Goal: Information Seeking & Learning: Find contact information

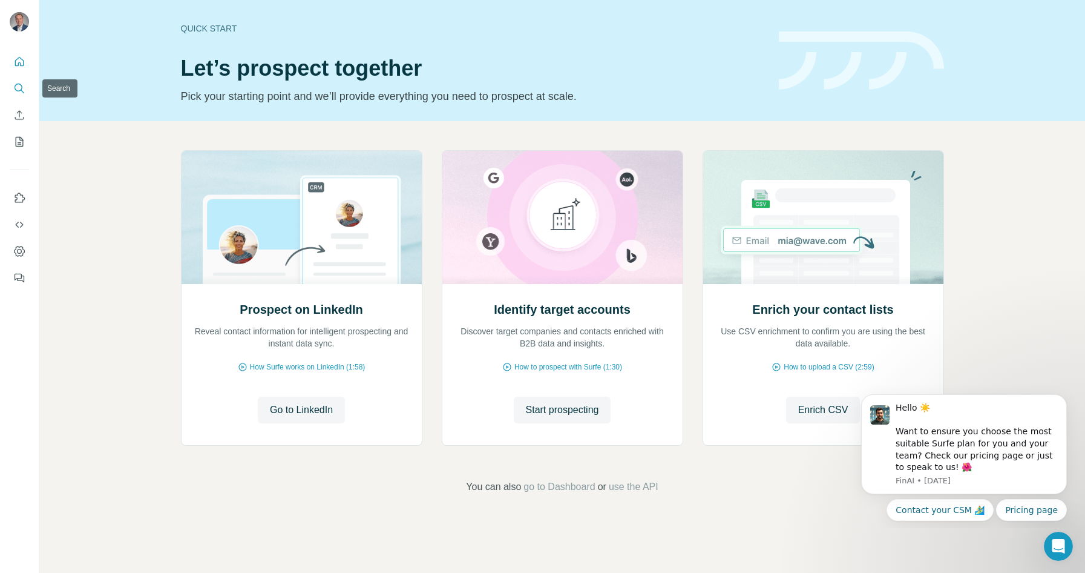
click at [18, 88] on icon "Search" at bounding box center [19, 88] width 12 height 12
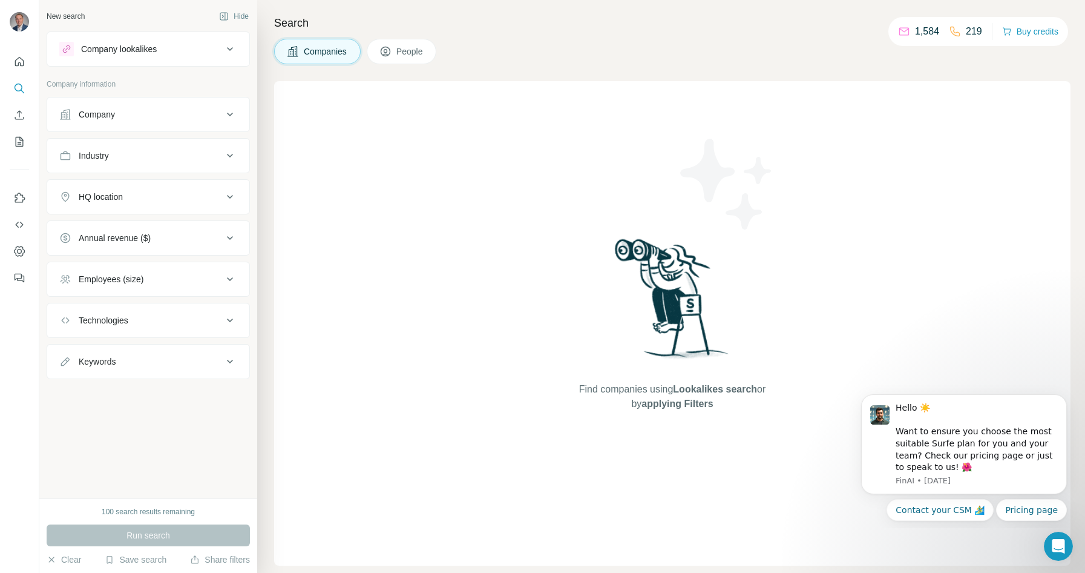
click at [124, 110] on div "Company" at bounding box center [140, 114] width 163 height 12
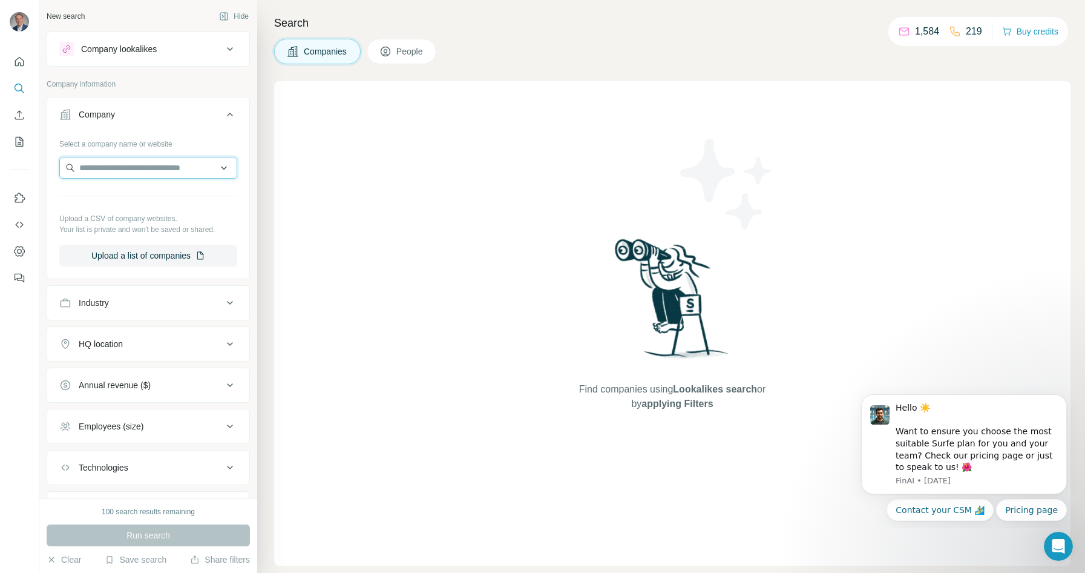
click at [103, 173] on input "text" at bounding box center [148, 168] width 178 height 22
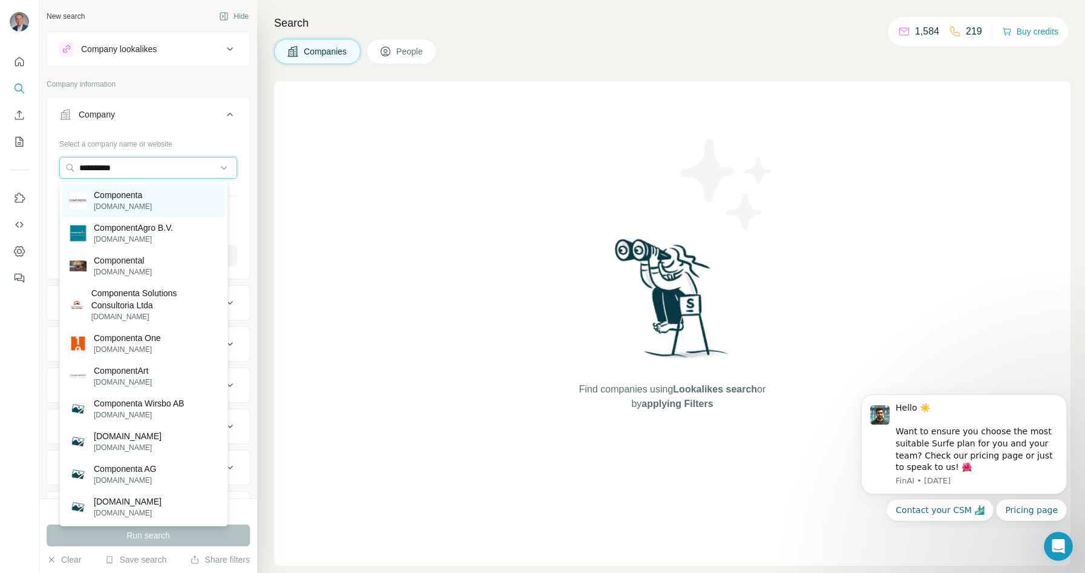
type input "**********"
click at [119, 198] on p "Componenta" at bounding box center [123, 195] width 58 height 12
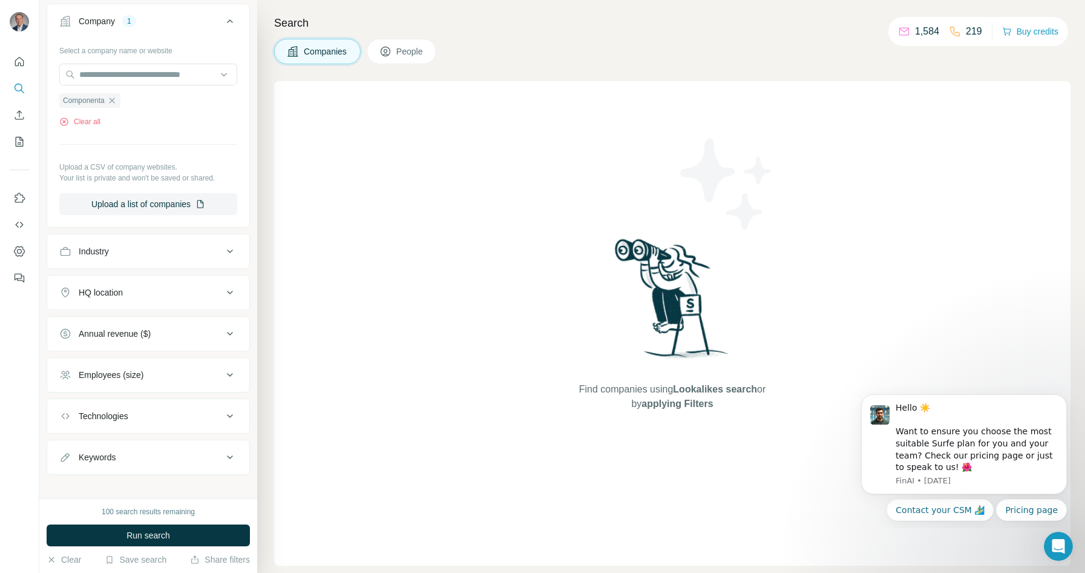
scroll to position [104, 0]
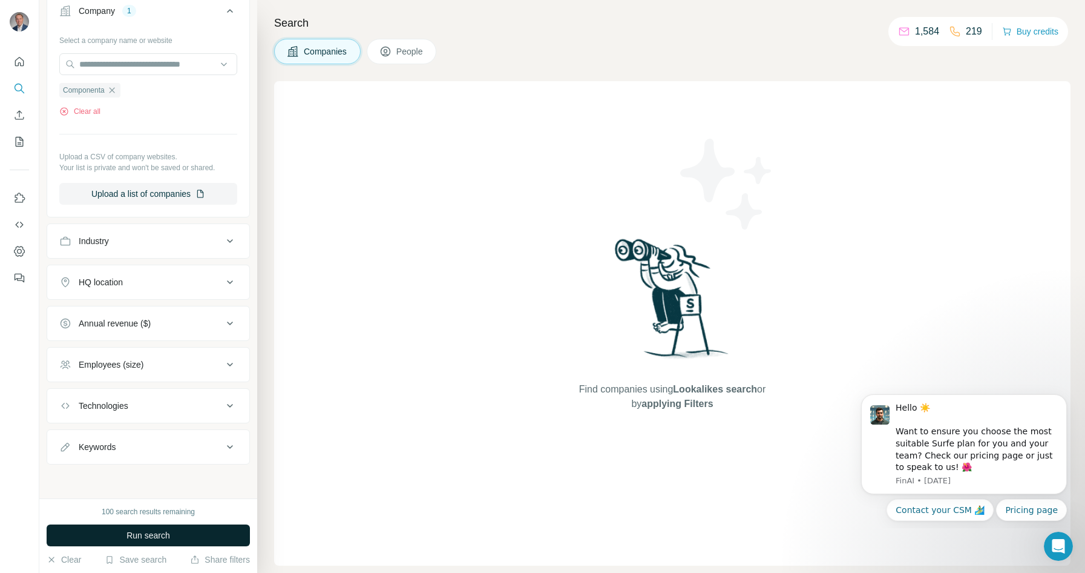
click at [135, 532] on span "Run search" at bounding box center [149, 535] width 44 height 12
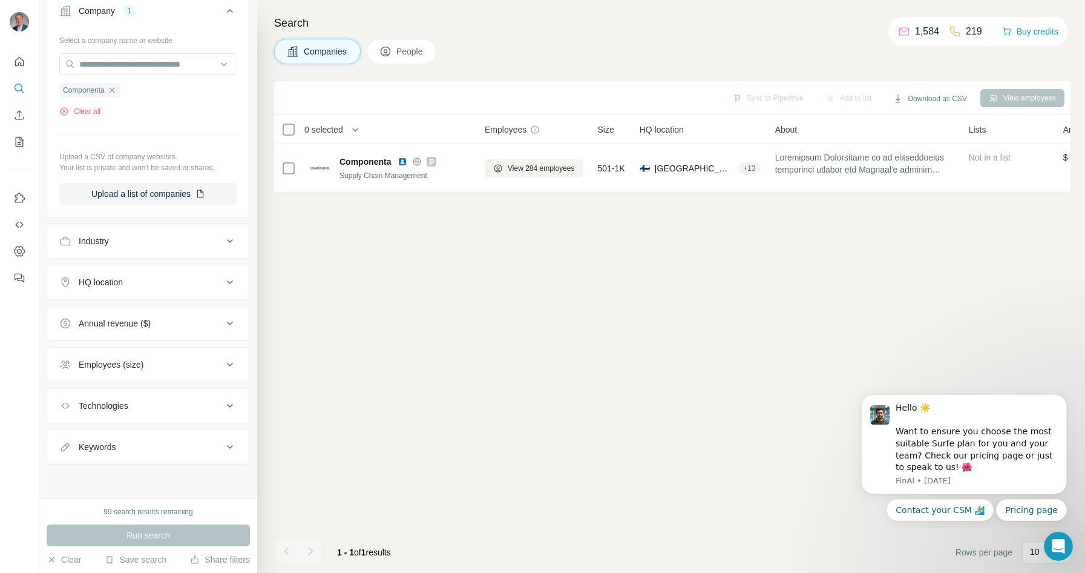
click at [406, 54] on span "People" at bounding box center [411, 51] width 28 height 12
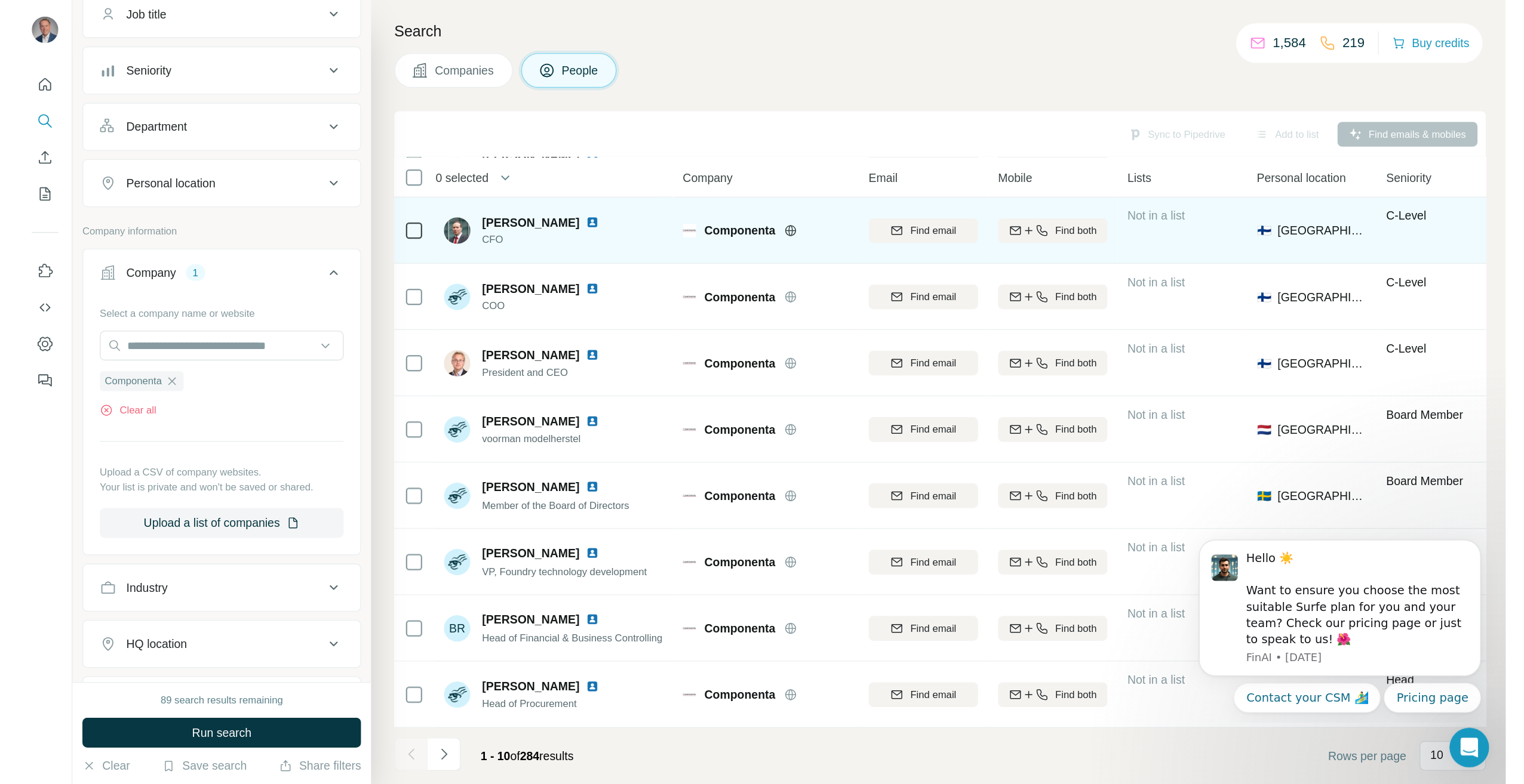
scroll to position [102, 0]
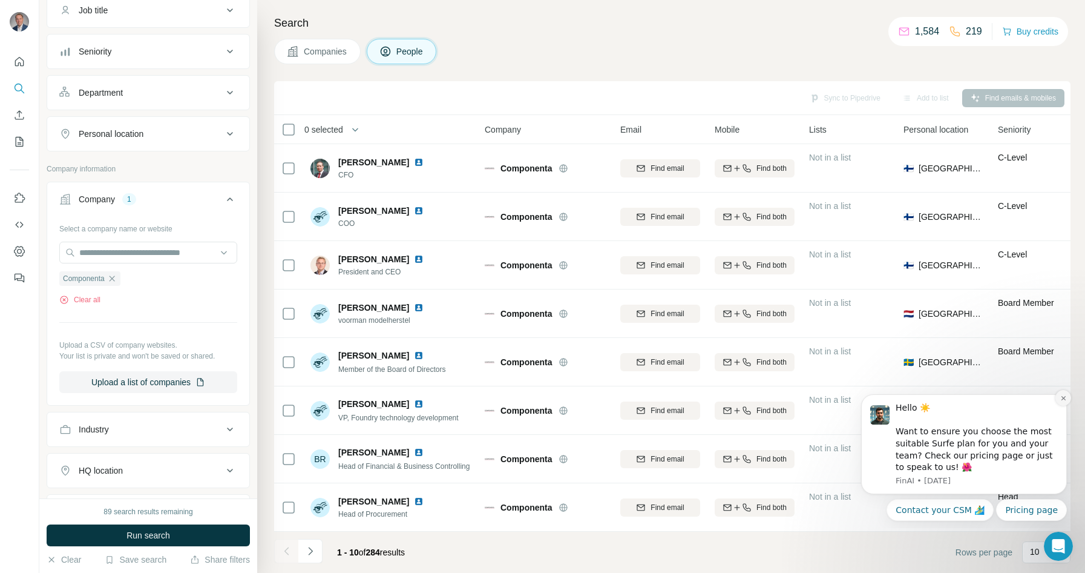
click at [1064, 398] on icon "Dismiss notification" at bounding box center [1063, 398] width 4 height 4
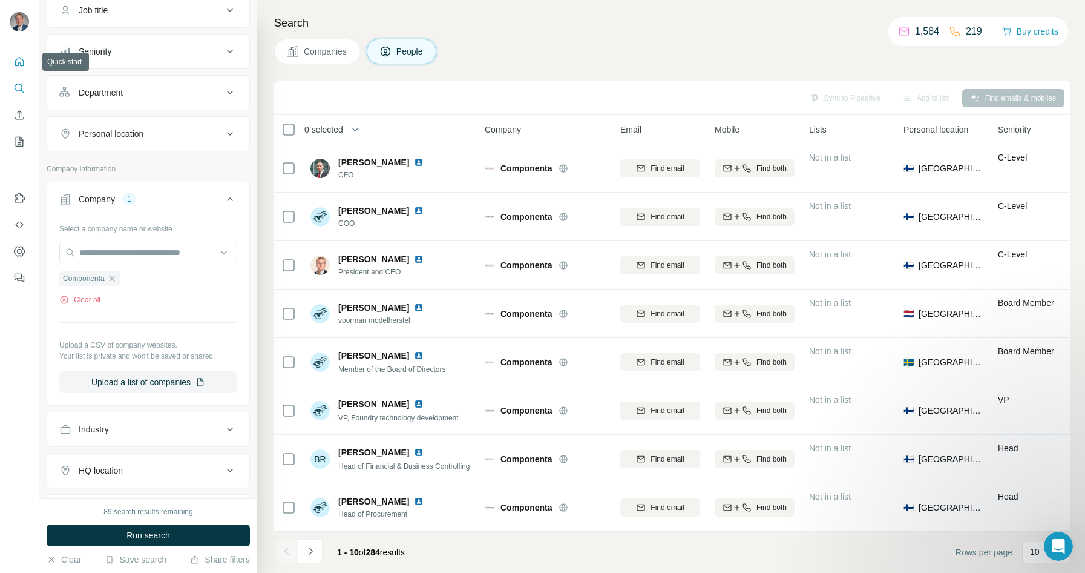
click at [19, 62] on icon "Quick start" at bounding box center [19, 62] width 12 height 12
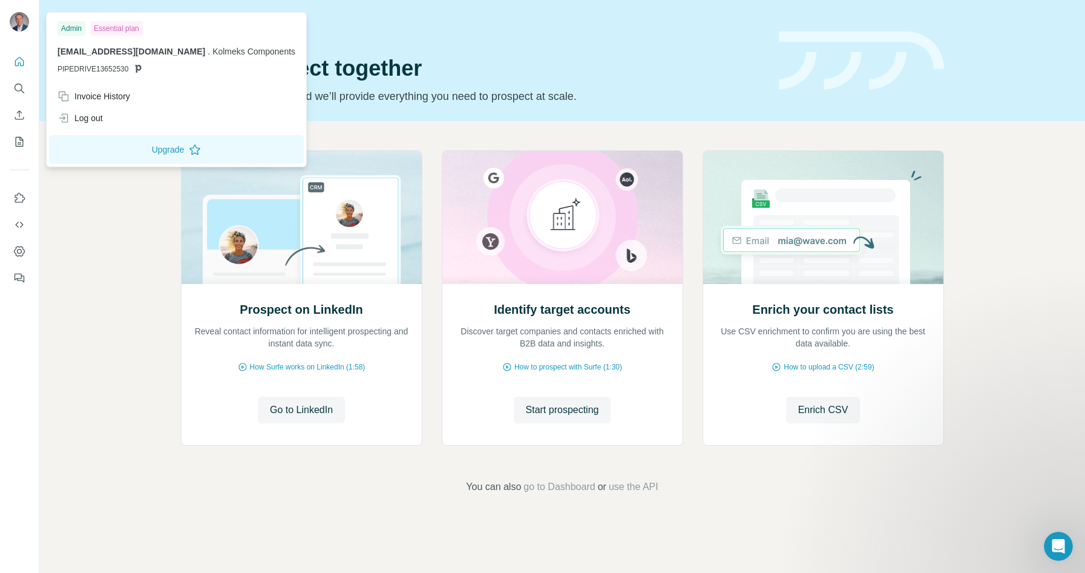
click at [19, 23] on img at bounding box center [19, 21] width 19 height 19
click at [21, 197] on icon "Use Surfe on LinkedIn" at bounding box center [19, 198] width 12 height 12
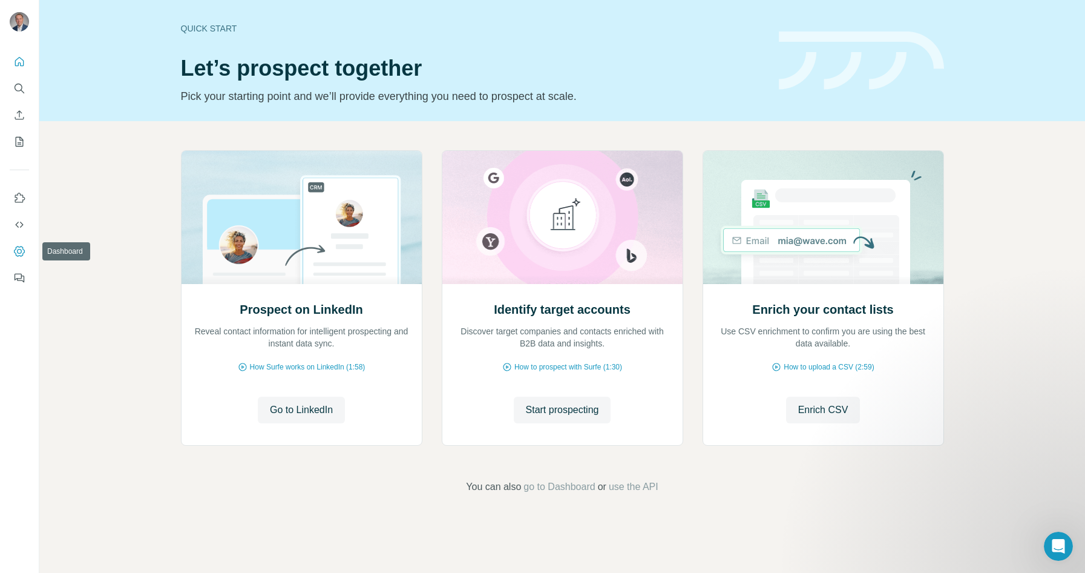
click at [21, 251] on icon "Dashboard" at bounding box center [19, 251] width 12 height 12
click at [16, 89] on icon "Search" at bounding box center [19, 88] width 12 height 12
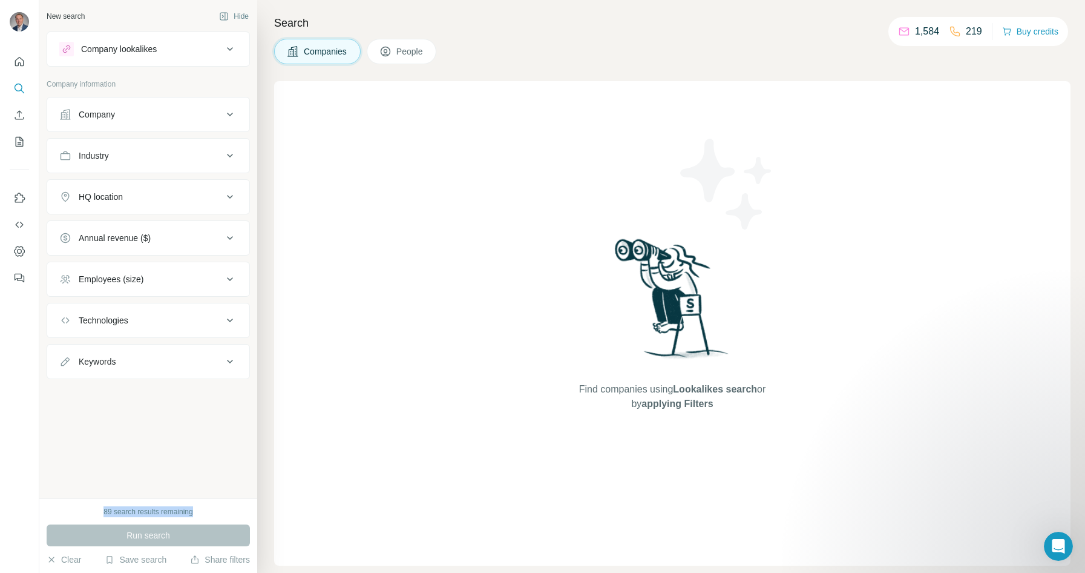
drag, startPoint x: 102, startPoint y: 512, endPoint x: 196, endPoint y: 510, distance: 94.5
click at [196, 510] on div "89 search results remaining" at bounding box center [148, 511] width 203 height 11
click at [81, 510] on div "89 search results remaining" at bounding box center [148, 511] width 203 height 11
click at [413, 51] on span "People" at bounding box center [411, 51] width 28 height 12
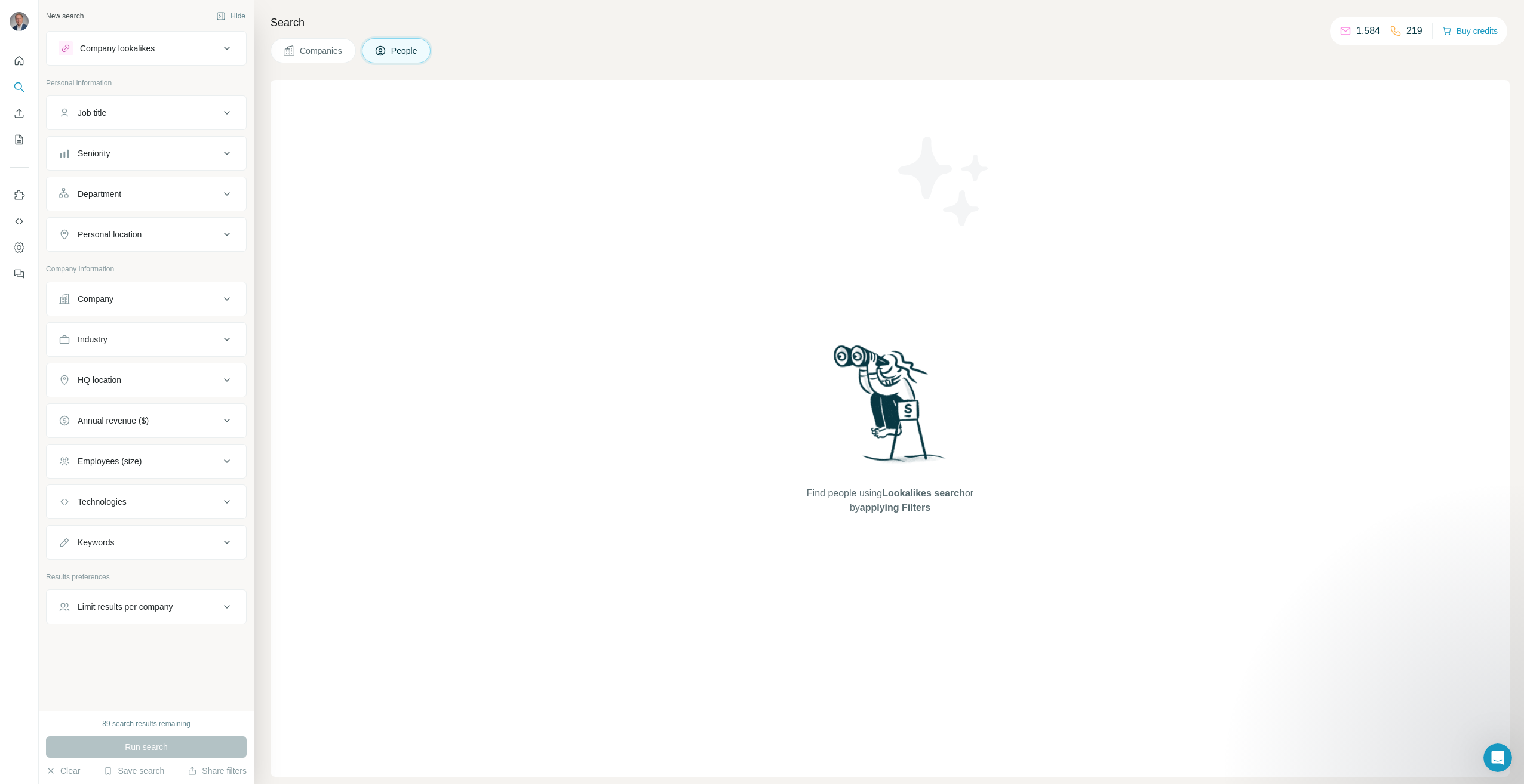
click at [302, 49] on span "Companies" at bounding box center [322, 50] width 43 height 12
click at [17, 86] on icon "Search" at bounding box center [19, 87] width 12 height 12
click at [231, 110] on icon at bounding box center [227, 112] width 15 height 15
click at [120, 161] on input "text" at bounding box center [146, 166] width 176 height 22
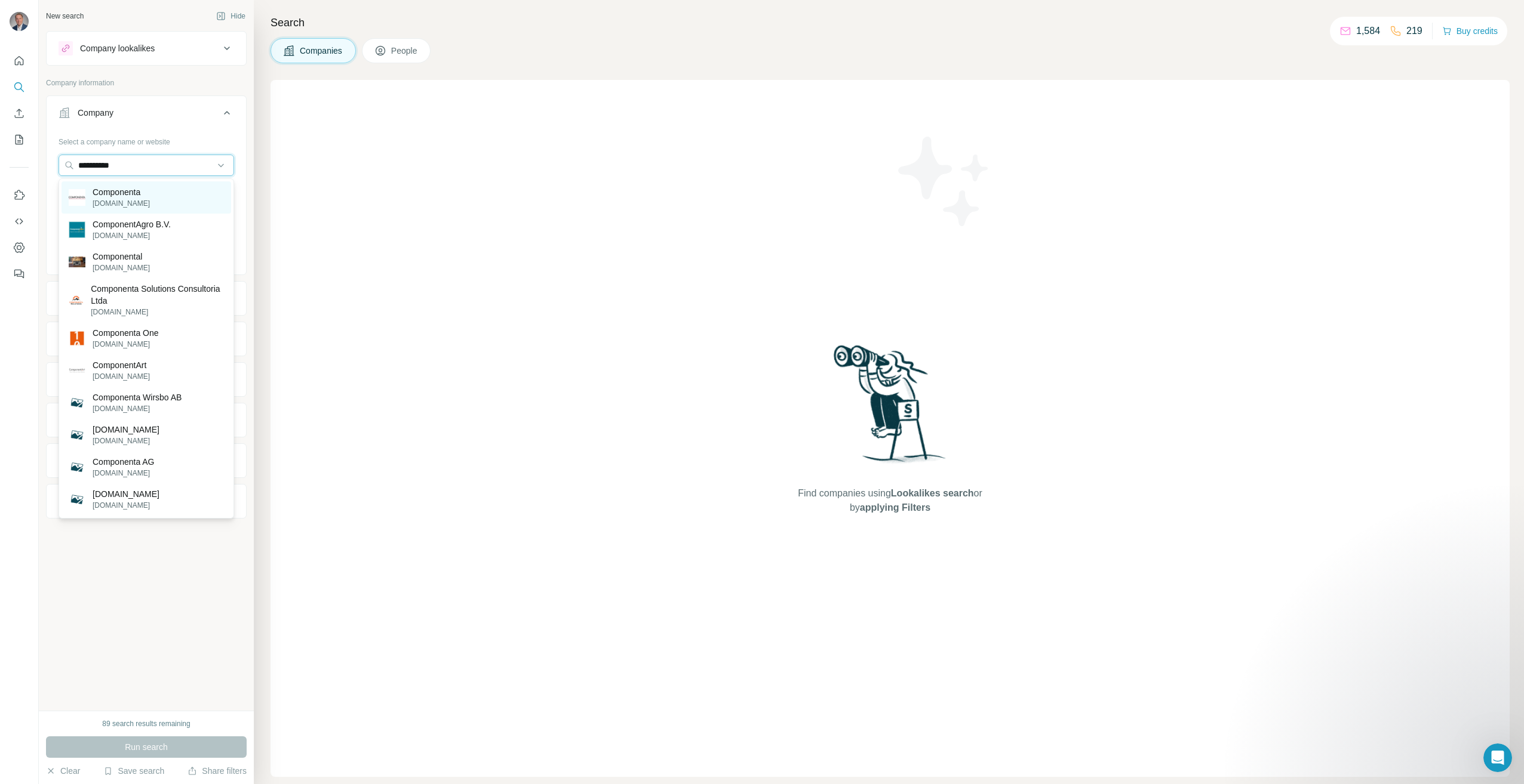
type input "**********"
click at [122, 194] on p "Componenta" at bounding box center [121, 192] width 57 height 12
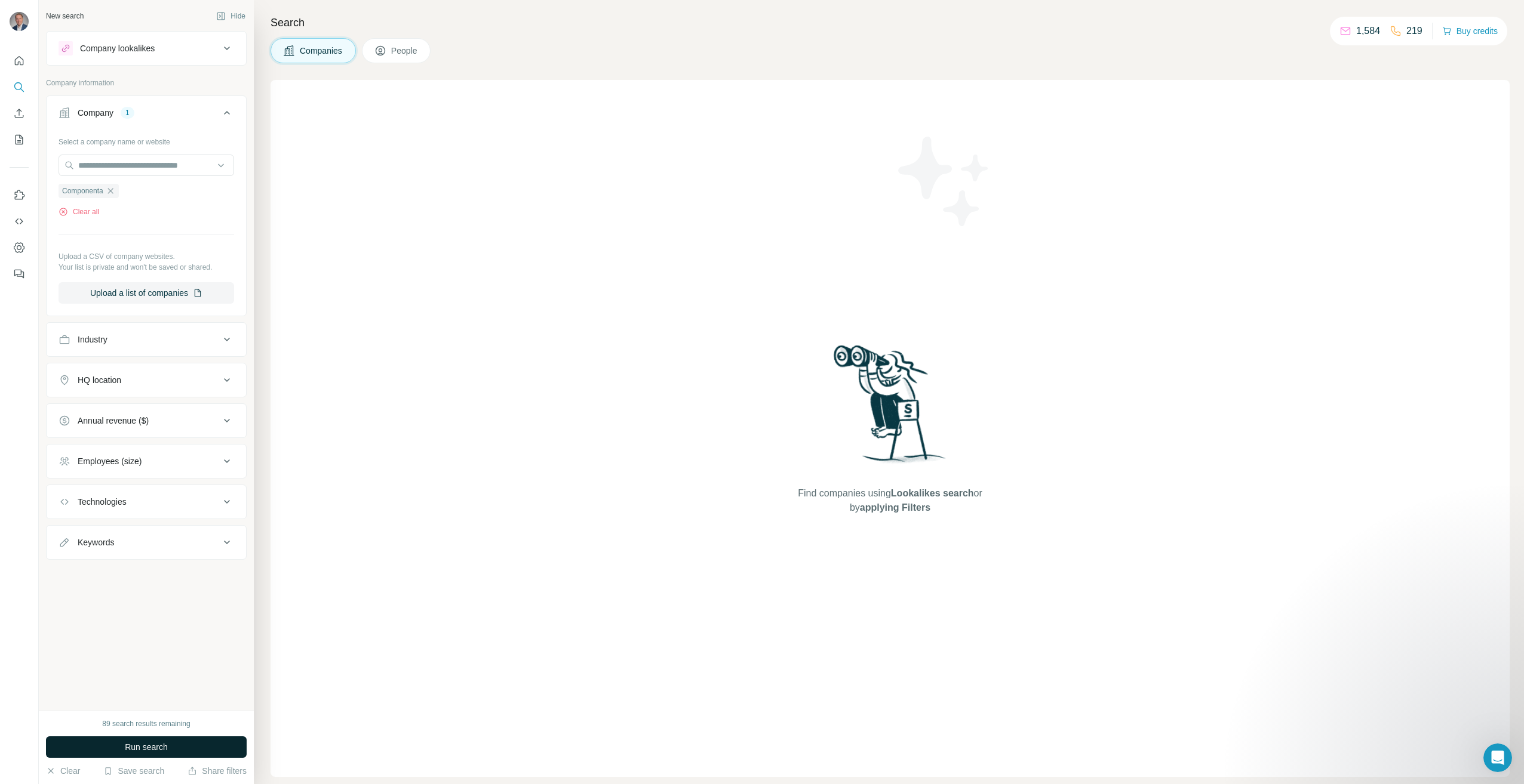
click at [140, 564] on span "Run search" at bounding box center [147, 748] width 43 height 12
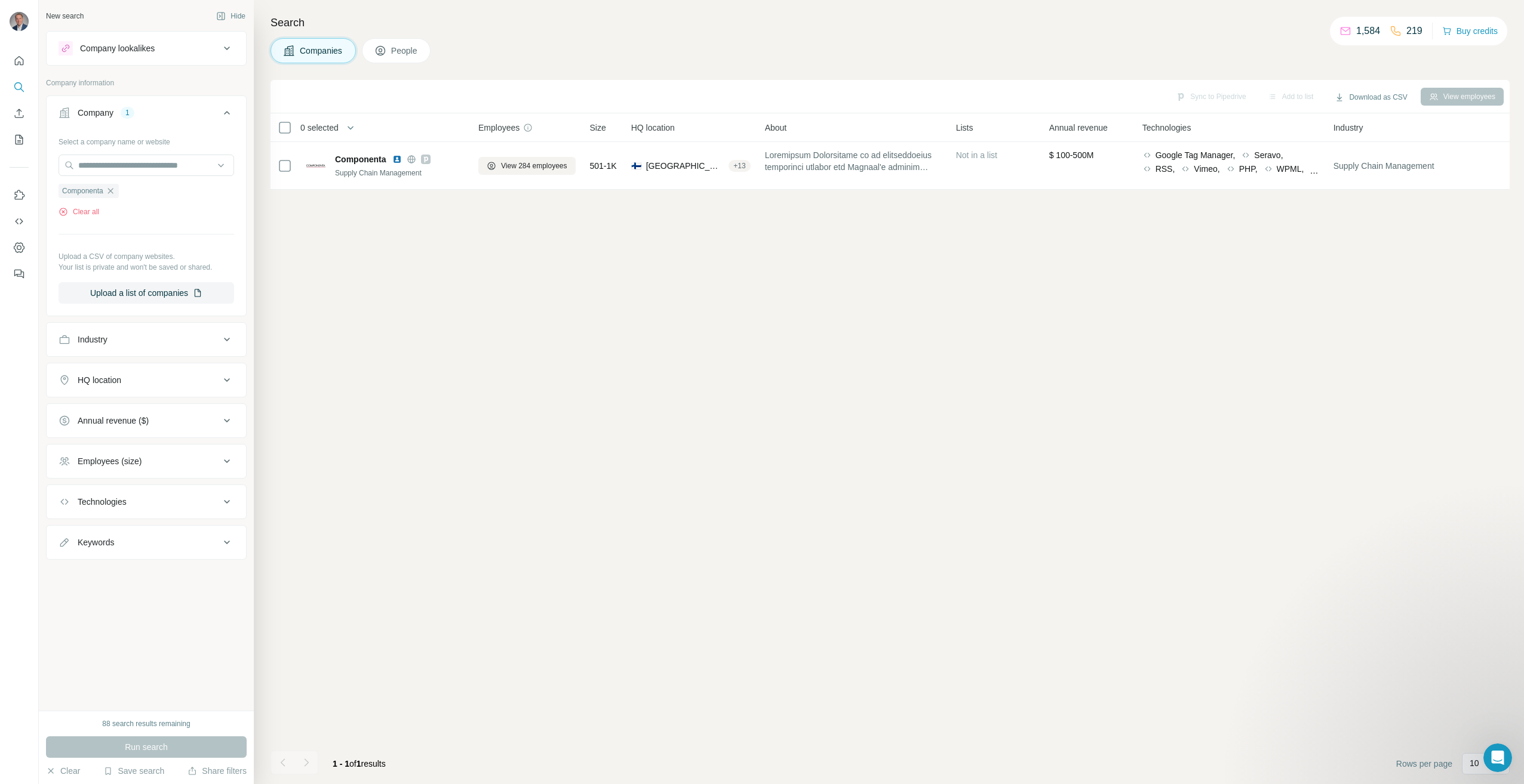
click at [395, 49] on span "People" at bounding box center [405, 50] width 28 height 12
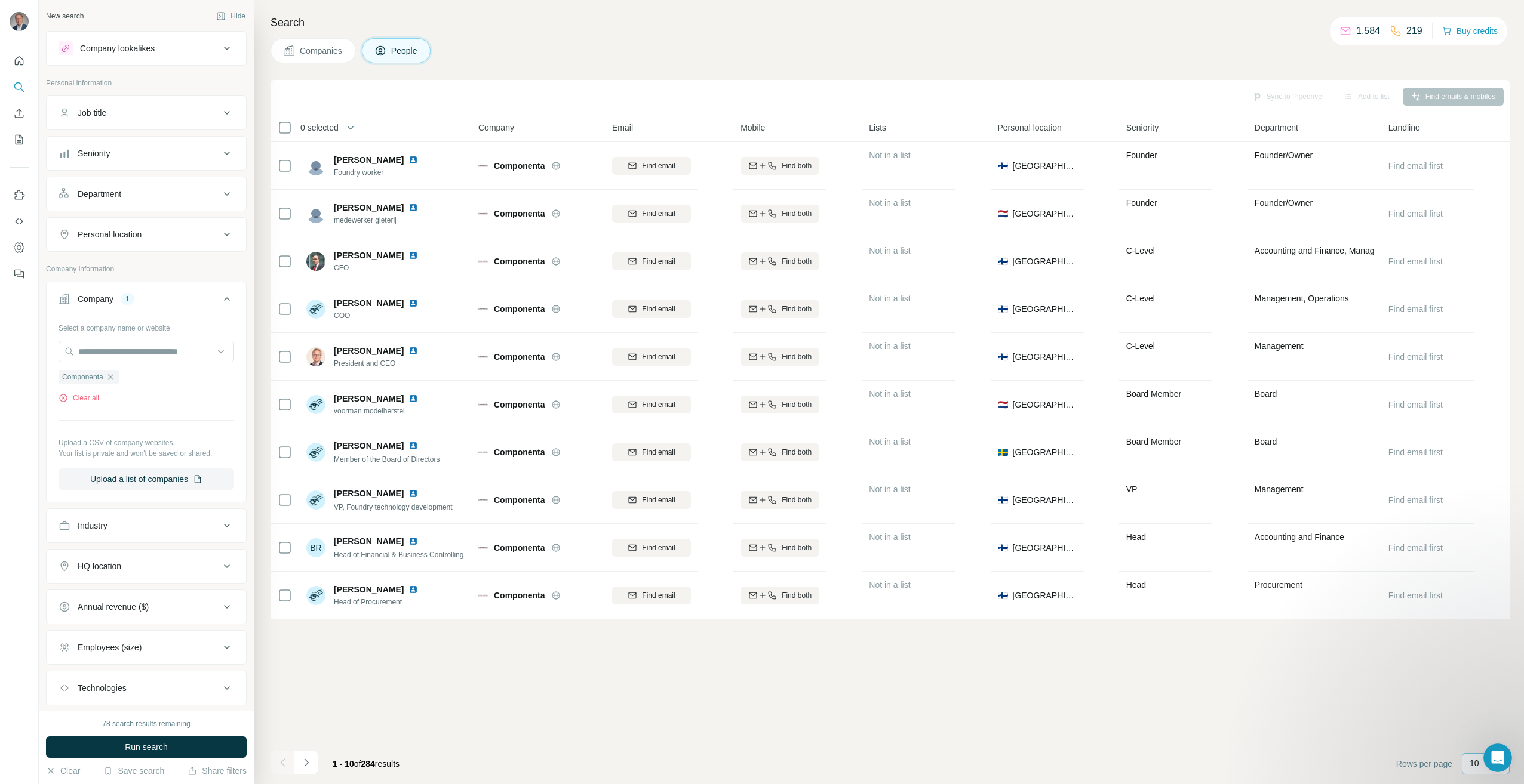
click at [1070, 564] on p "10" at bounding box center [1475, 763] width 10 height 12
click at [1070, 564] on div "60" at bounding box center [1486, 673] width 41 height 22
